Goal: Task Accomplishment & Management: Use online tool/utility

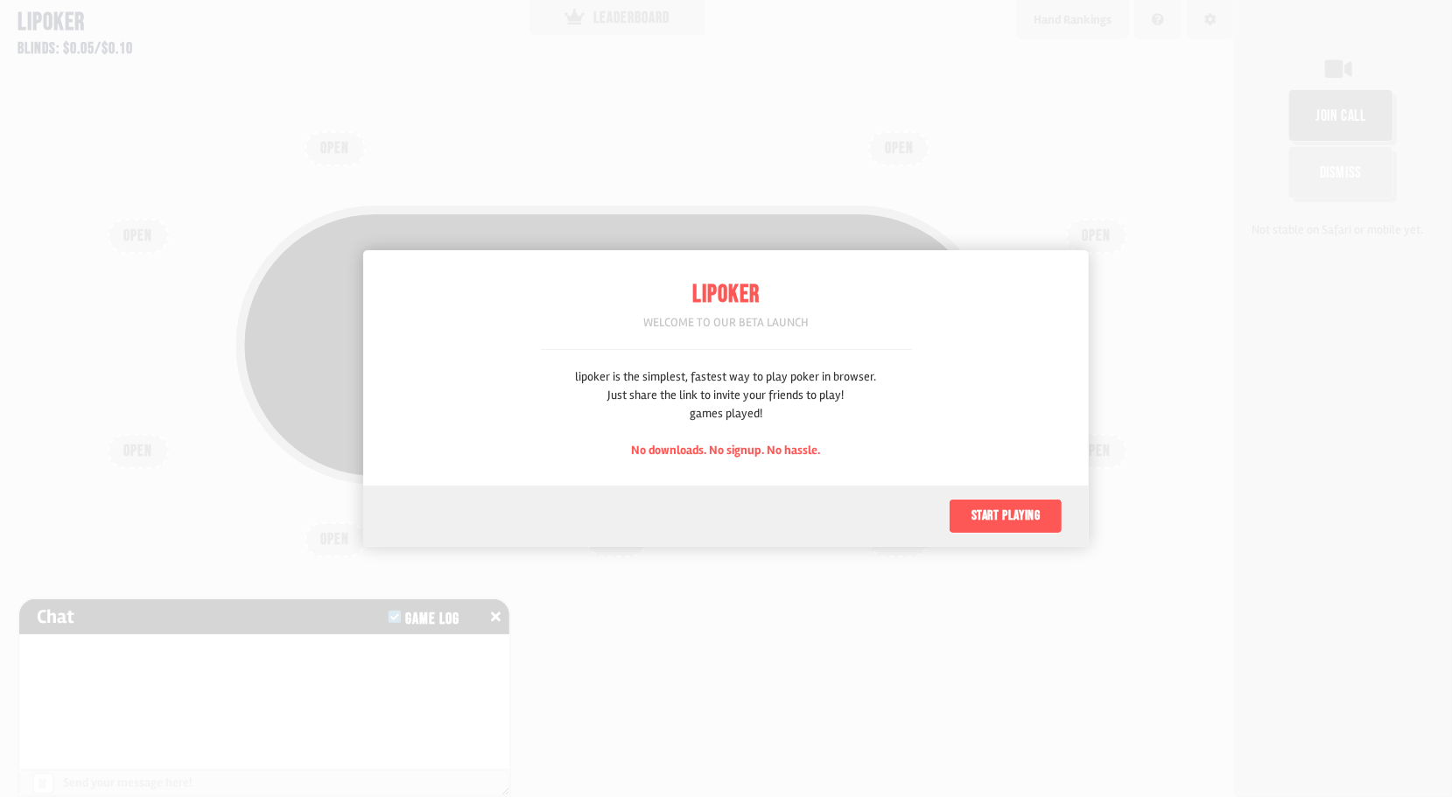
scroll to position [88, 0]
click at [1022, 525] on button "Start playing" at bounding box center [1006, 516] width 114 height 35
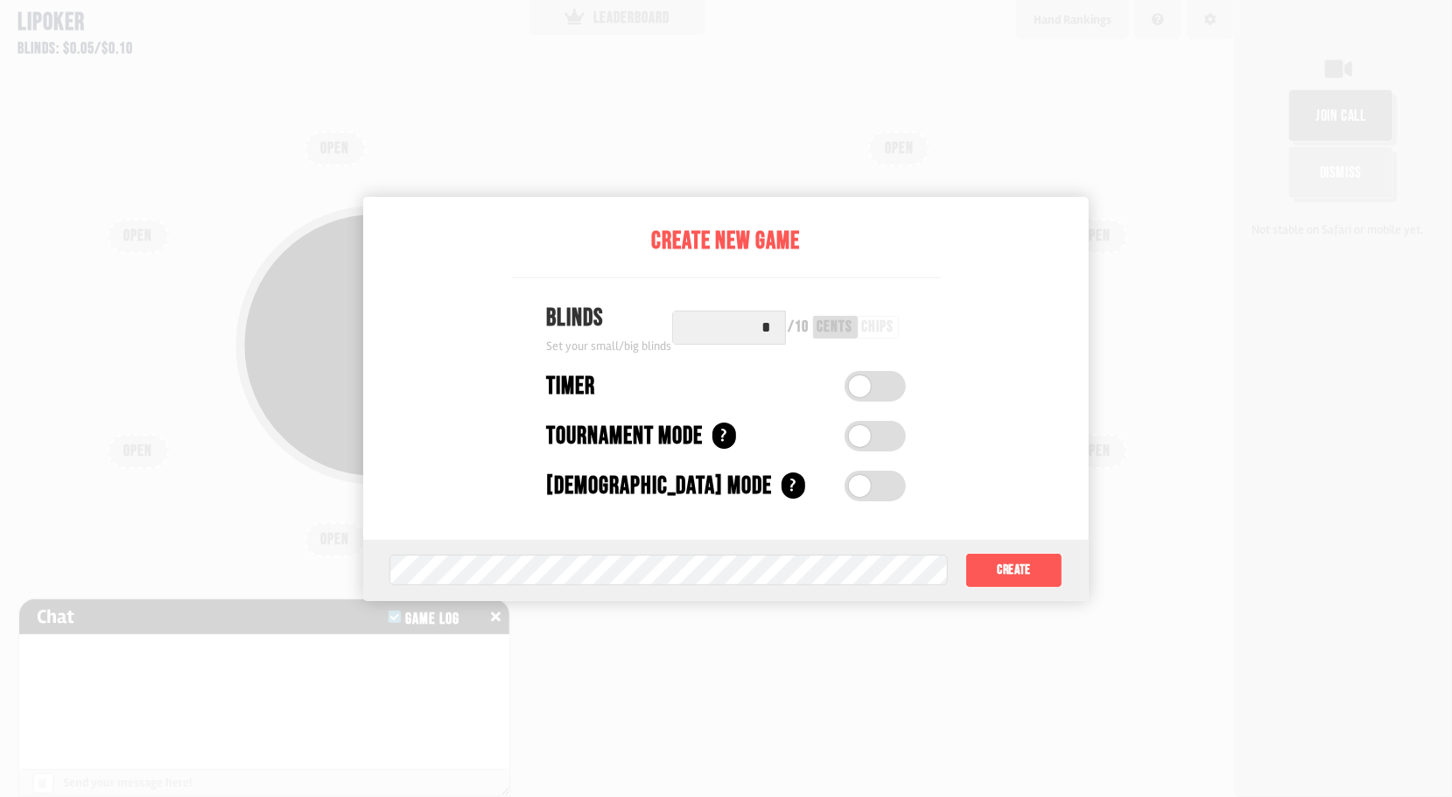
click at [773, 336] on input "*" at bounding box center [729, 328] width 114 height 34
click at [1002, 571] on button "Create" at bounding box center [1014, 570] width 97 height 35
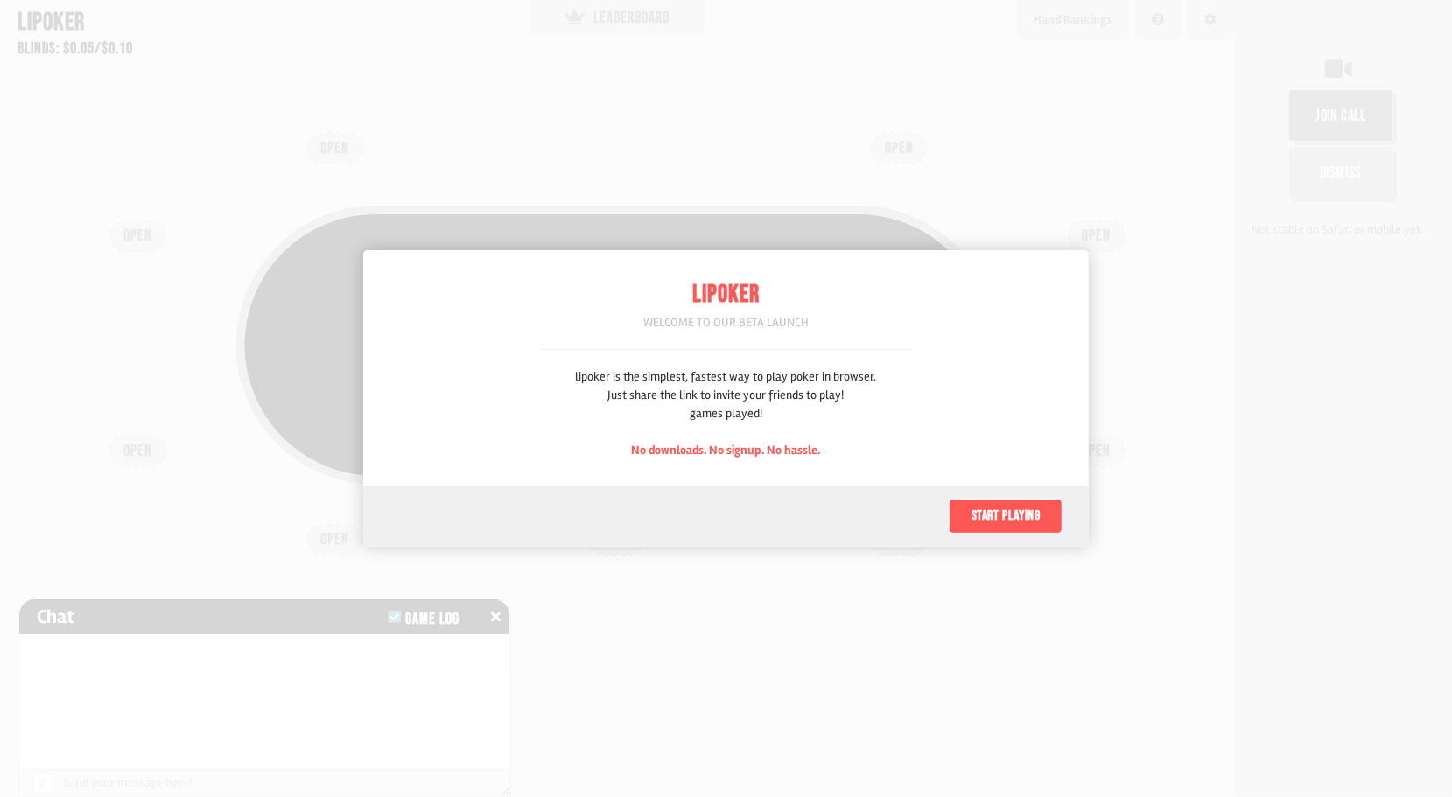
scroll to position [88, 0]
click at [1022, 526] on button "Start playing" at bounding box center [1006, 516] width 114 height 35
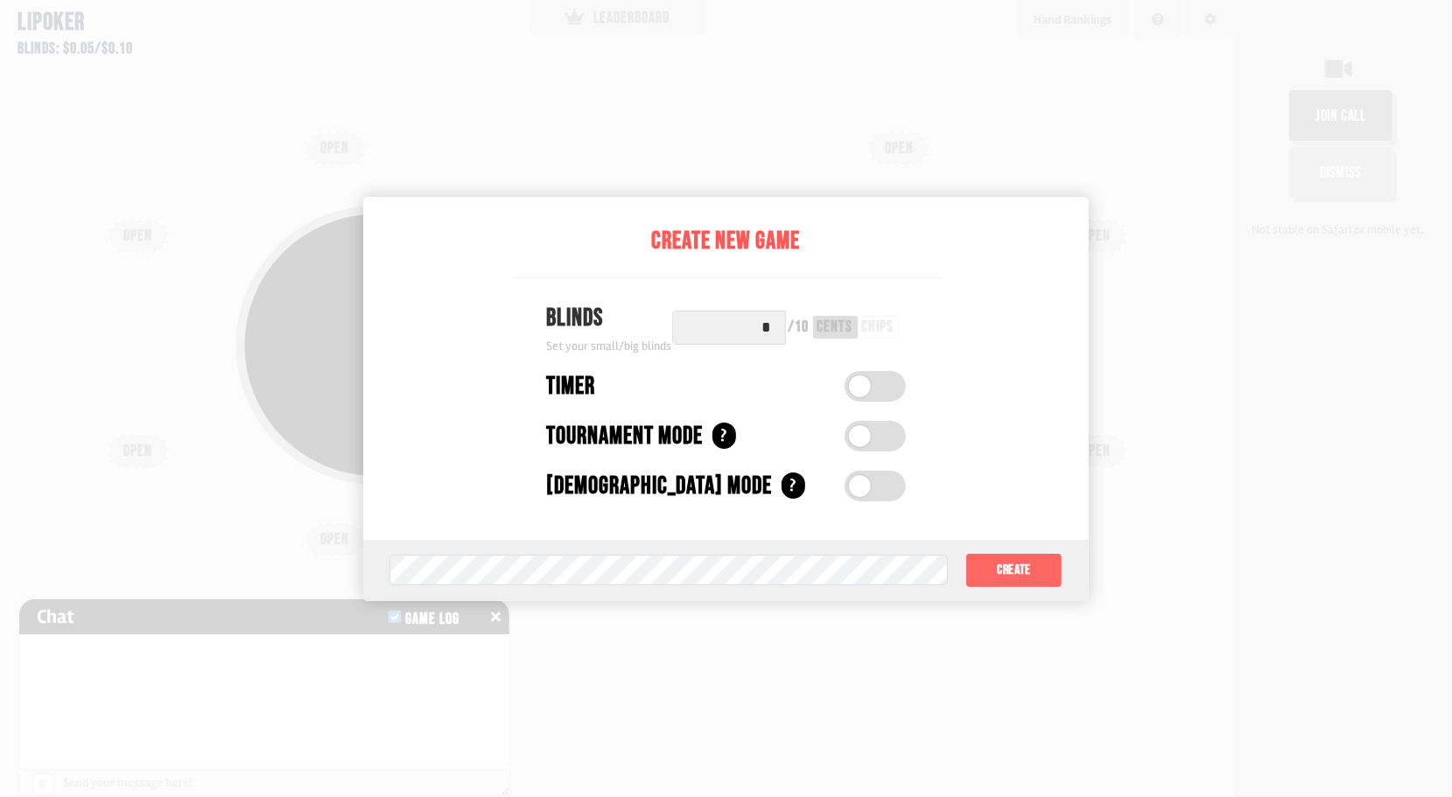
click at [971, 561] on button "Create" at bounding box center [1014, 570] width 97 height 35
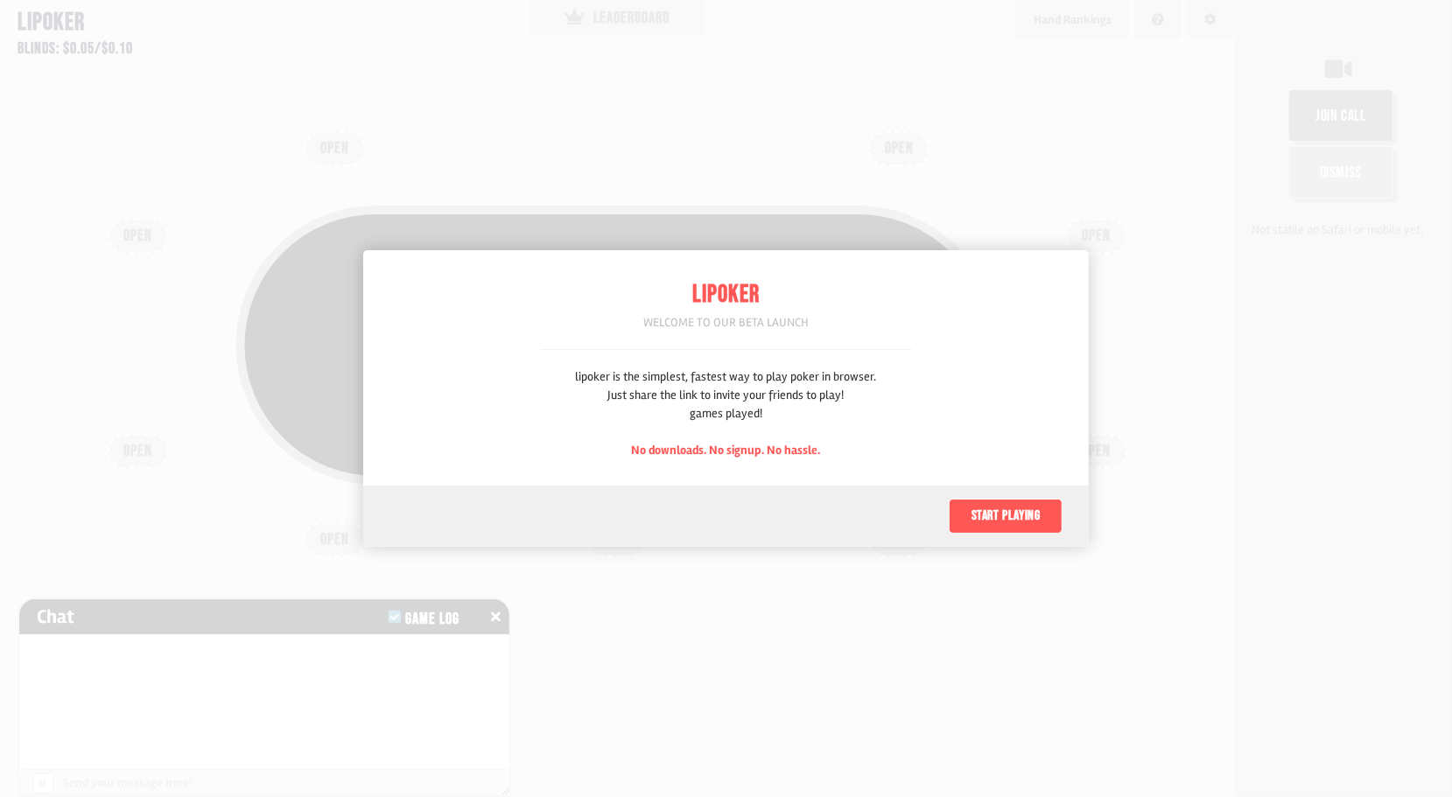
scroll to position [88, 0]
click at [1020, 527] on button "Start playing" at bounding box center [1006, 516] width 114 height 35
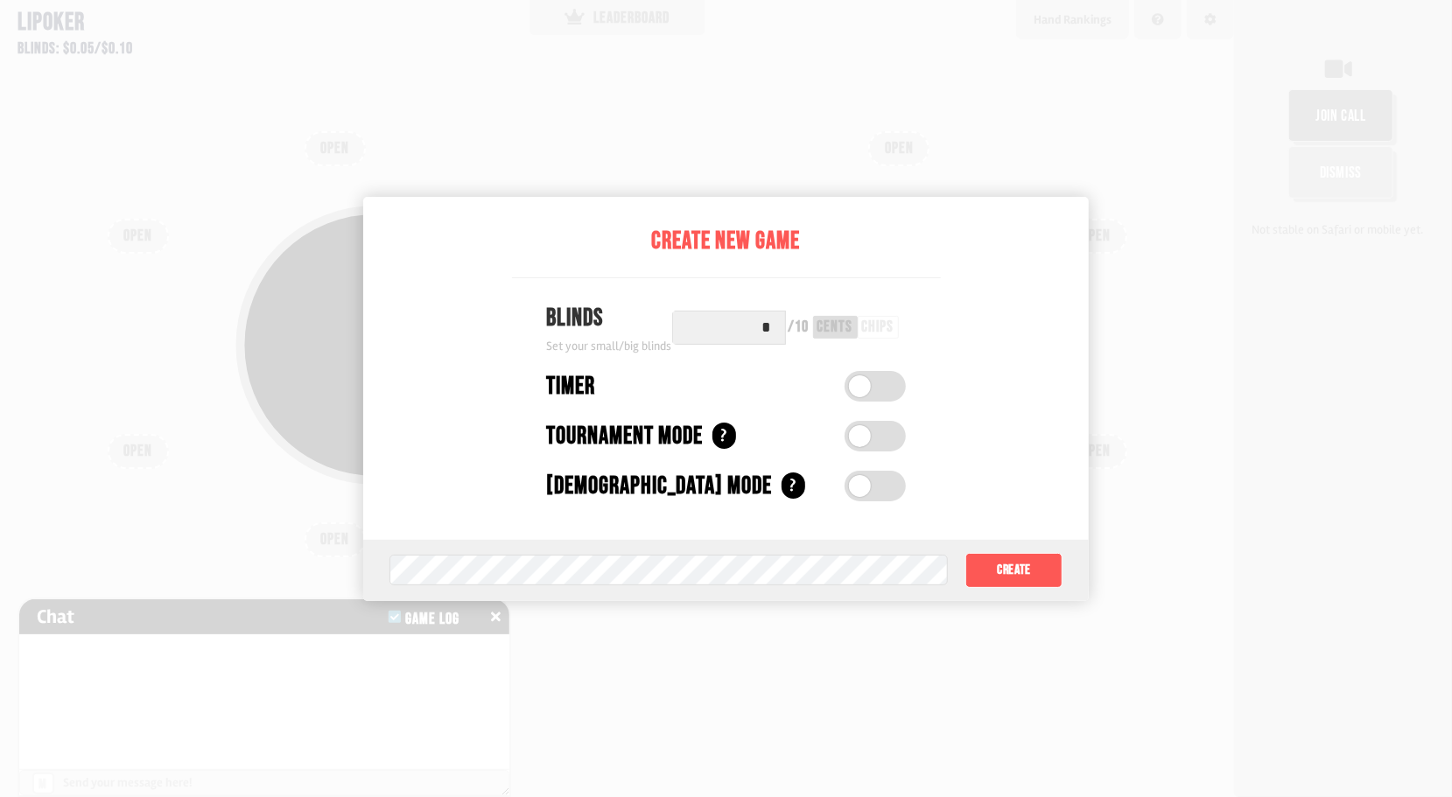
click at [874, 383] on label at bounding box center [875, 386] width 61 height 31
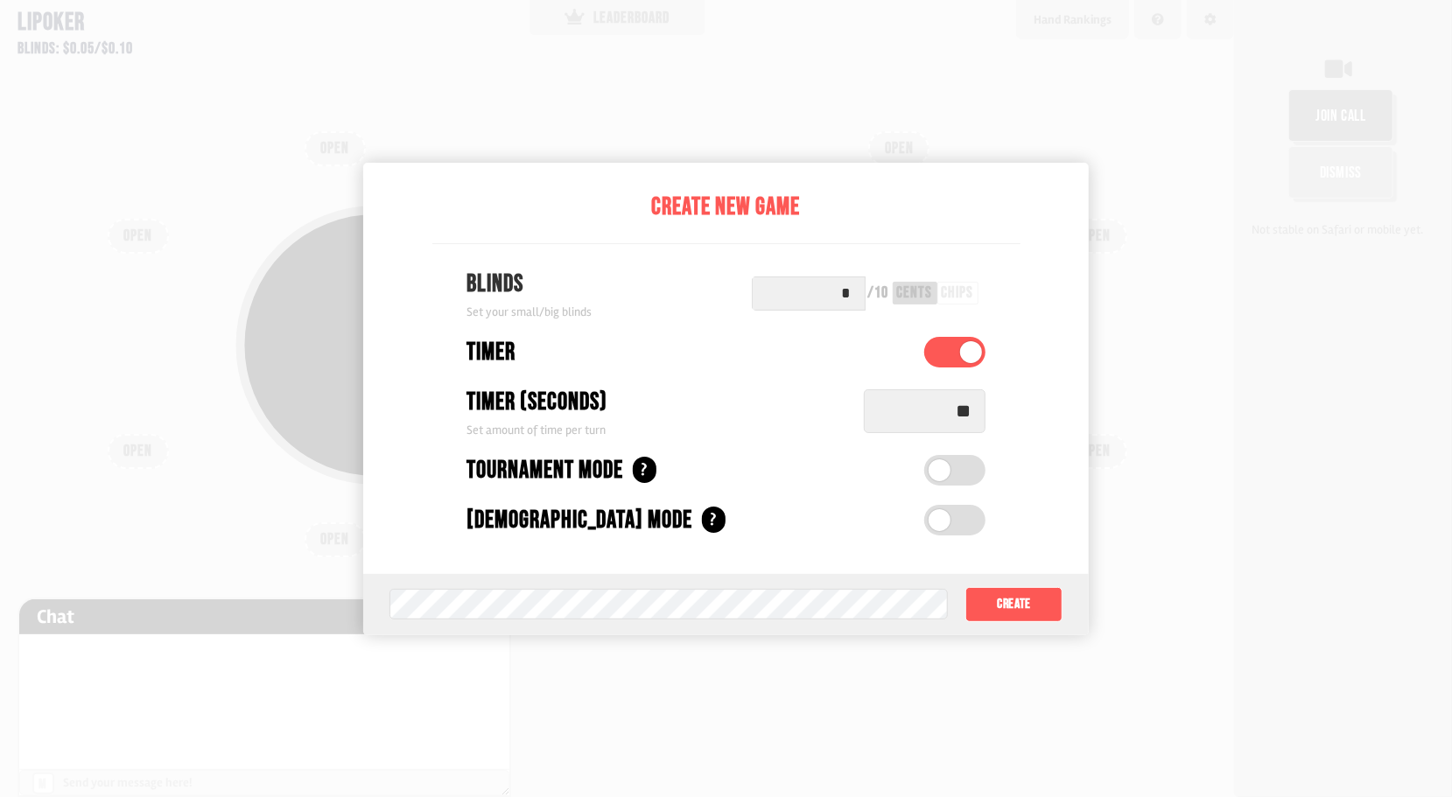
click at [952, 459] on label at bounding box center [954, 470] width 61 height 31
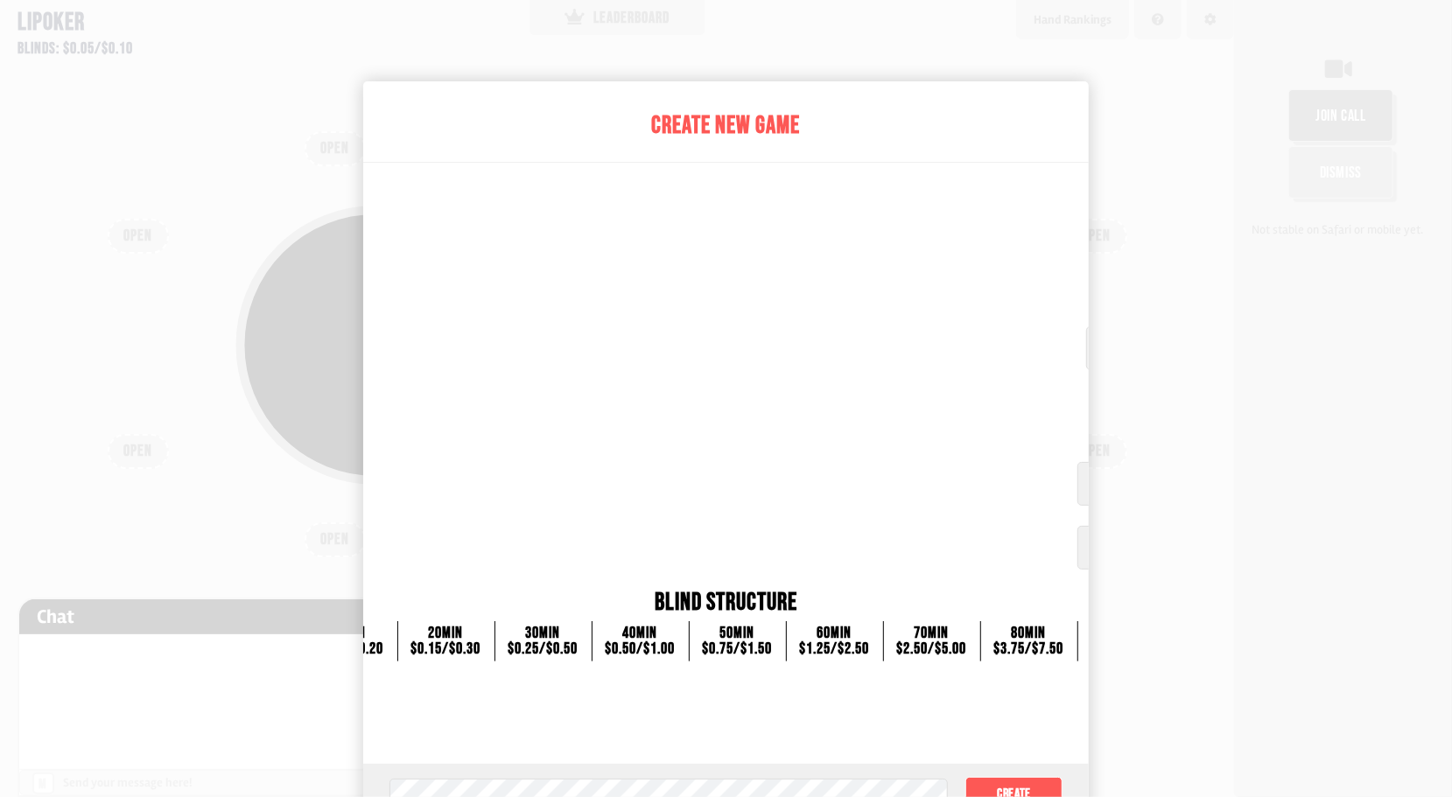
scroll to position [0, 0]
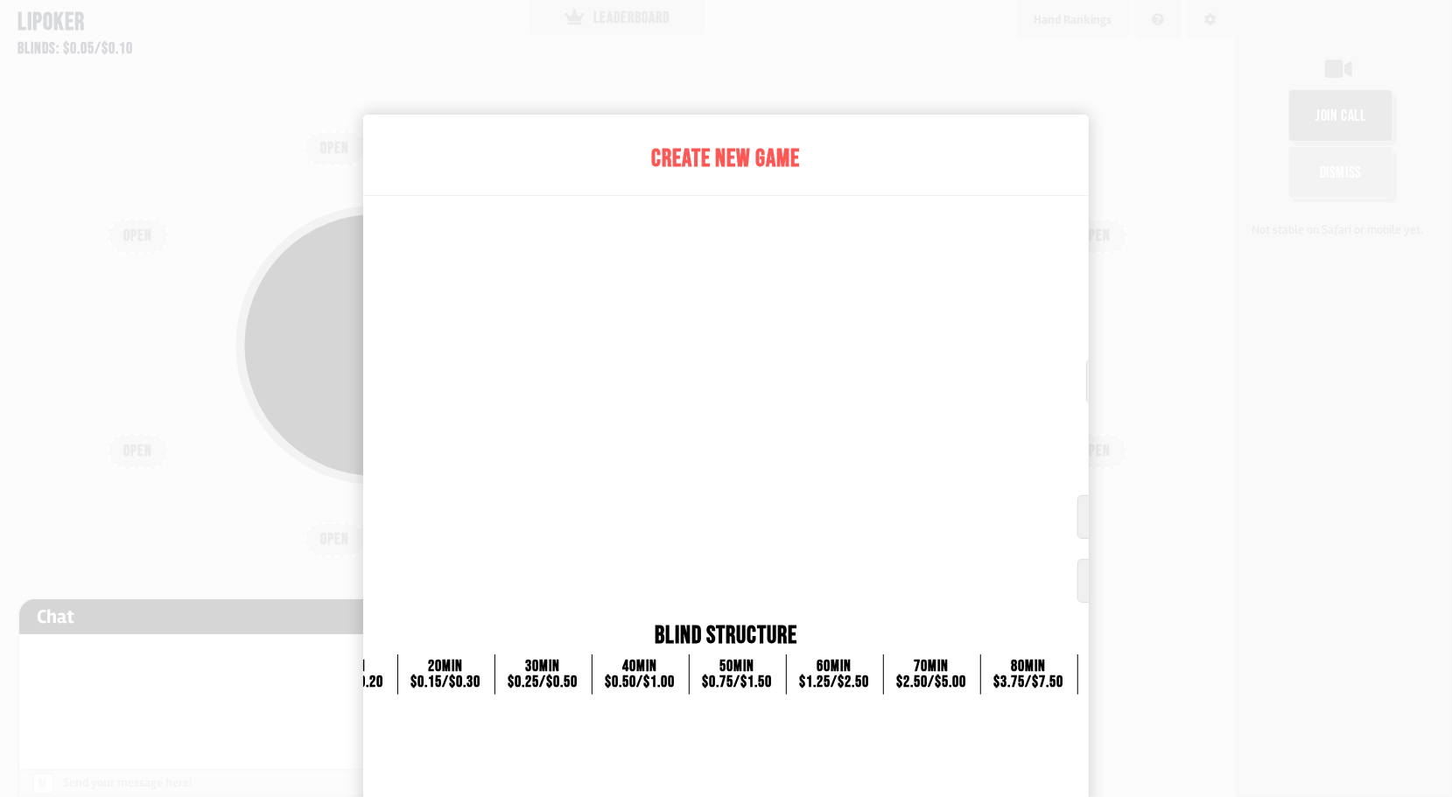
click at [615, 183] on div "Create New Game" at bounding box center [726, 168] width 1414 height 55
click at [707, 646] on div "Blind Structure" at bounding box center [726, 636] width 1309 height 37
click at [721, 679] on div "$0.75 / $1.50" at bounding box center [738, 683] width 70 height 16
click at [480, 668] on div "20 min $0.15 / $0.30" at bounding box center [445, 675] width 97 height 40
click at [578, 4] on div at bounding box center [726, 398] width 1452 height 797
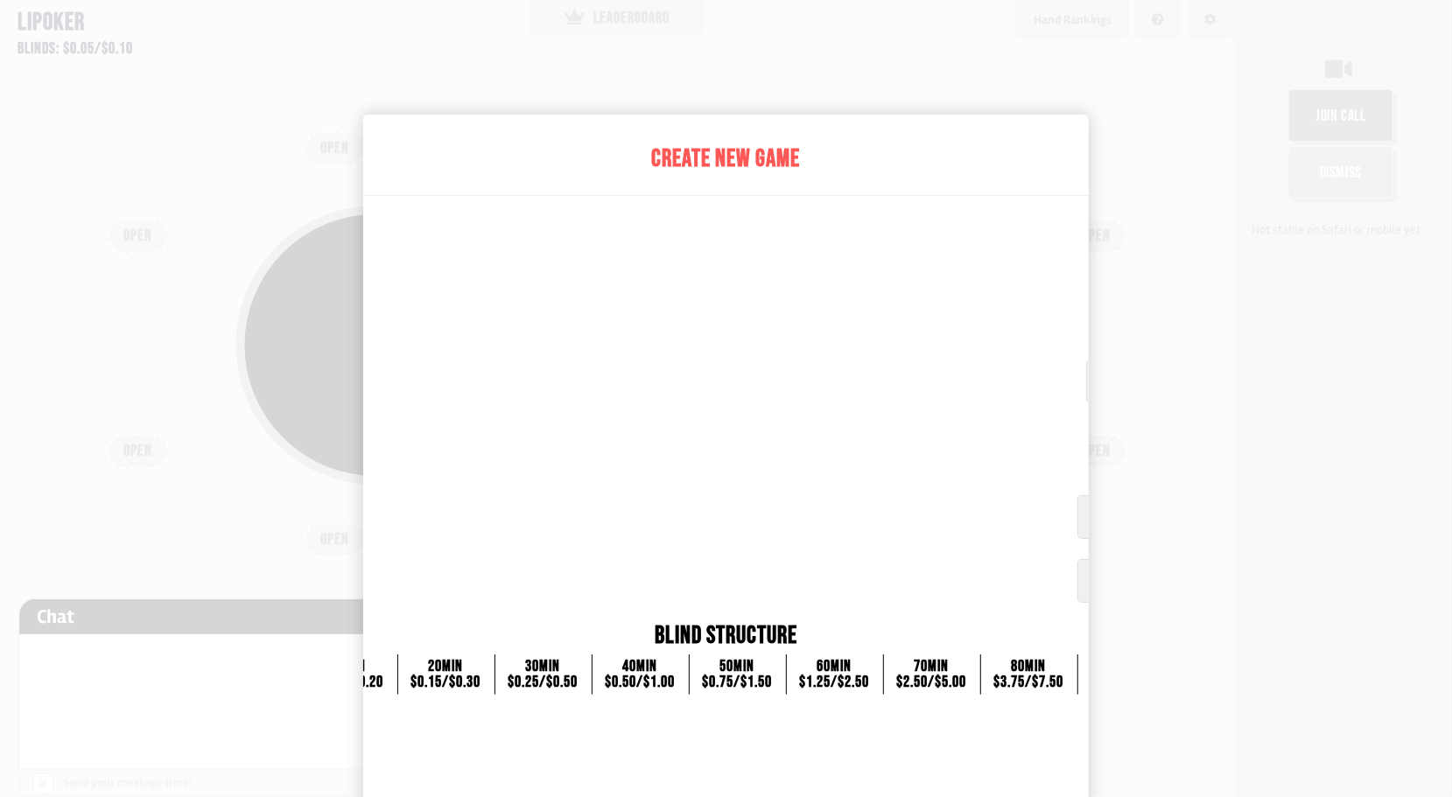
drag, startPoint x: 354, startPoint y: 72, endPoint x: 335, endPoint y: 74, distance: 18.5
click at [350, 72] on div at bounding box center [726, 398] width 1452 height 797
click at [256, 75] on div at bounding box center [726, 398] width 1452 height 797
